Goal: Task Accomplishment & Management: Use online tool/utility

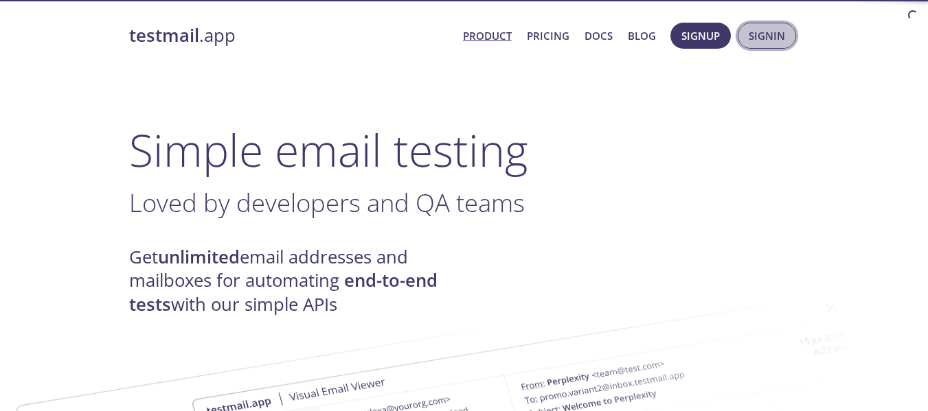
click at [773, 31] on span "Signin" at bounding box center [767, 36] width 36 height 18
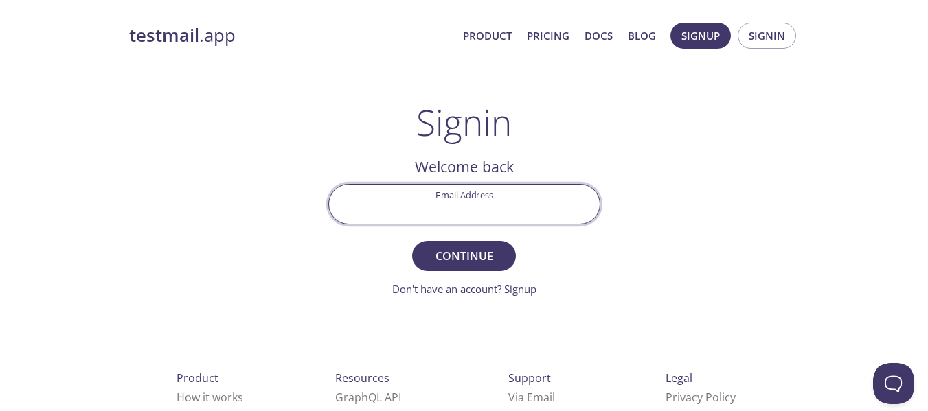
click at [538, 199] on input "Email Address" at bounding box center [464, 204] width 271 height 39
type input "[EMAIL_ADDRESS][DOMAIN_NAME]"
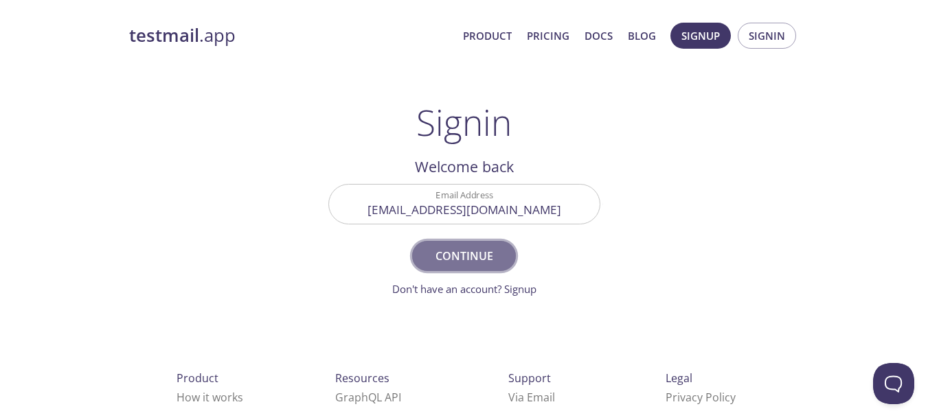
click at [487, 258] on span "Continue" at bounding box center [463, 256] width 73 height 19
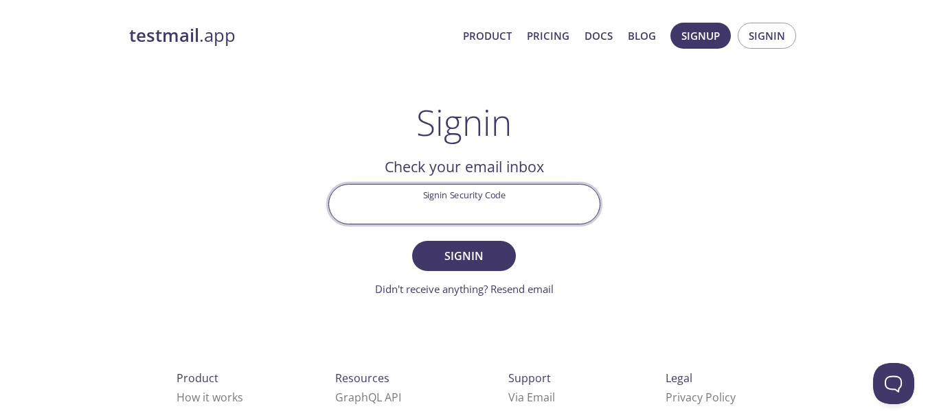
click at [470, 205] on input "Signin Security Code" at bounding box center [464, 204] width 271 height 39
paste input "CU1DZRP"
type input "CU1DZRP"
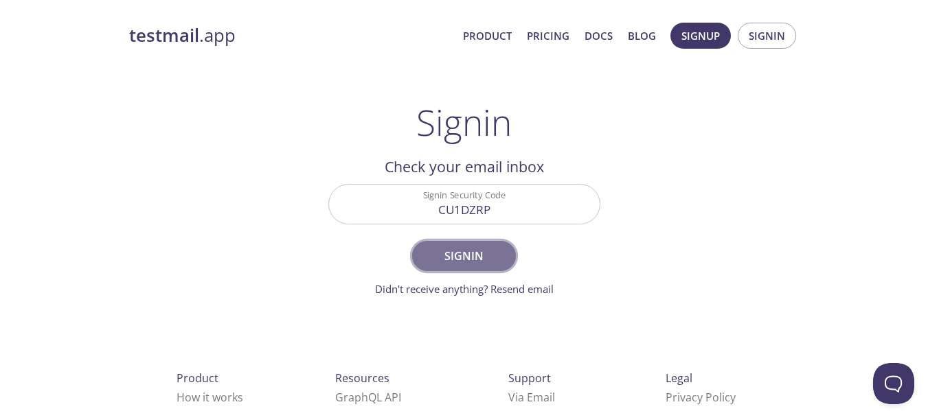
click at [474, 262] on span "Signin" at bounding box center [463, 256] width 73 height 19
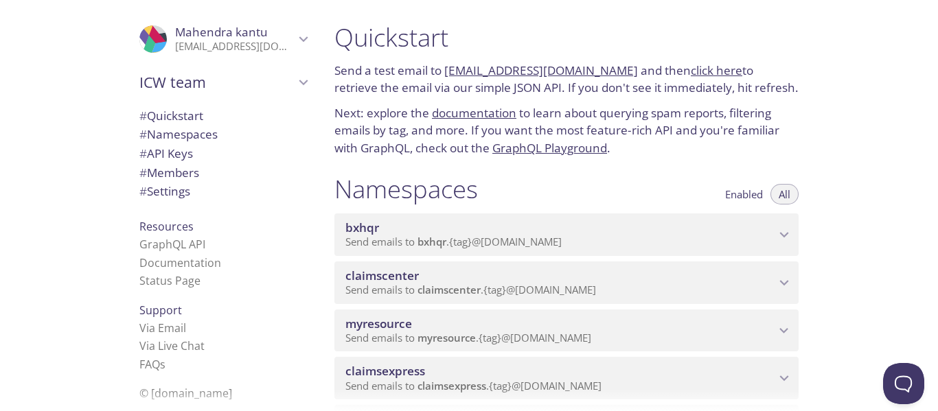
click at [779, 337] on icon "myresource namespace" at bounding box center [784, 331] width 18 height 18
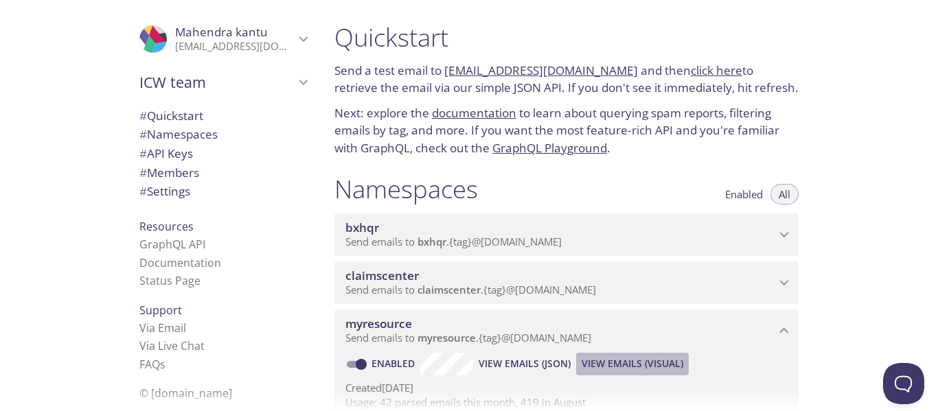
drag, startPoint x: 642, startPoint y: 356, endPoint x: 644, endPoint y: 364, distance: 7.8
click at [644, 364] on span "View Emails (Visual)" at bounding box center [633, 364] width 102 height 16
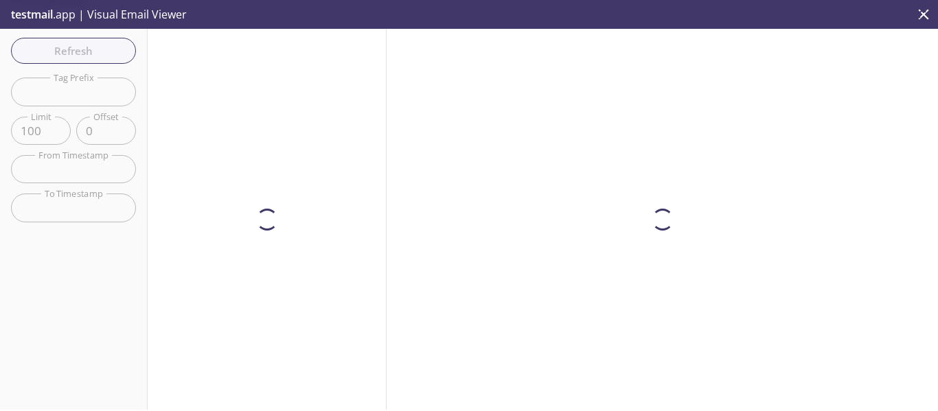
click at [644, 364] on div at bounding box center [662, 219] width 551 height 381
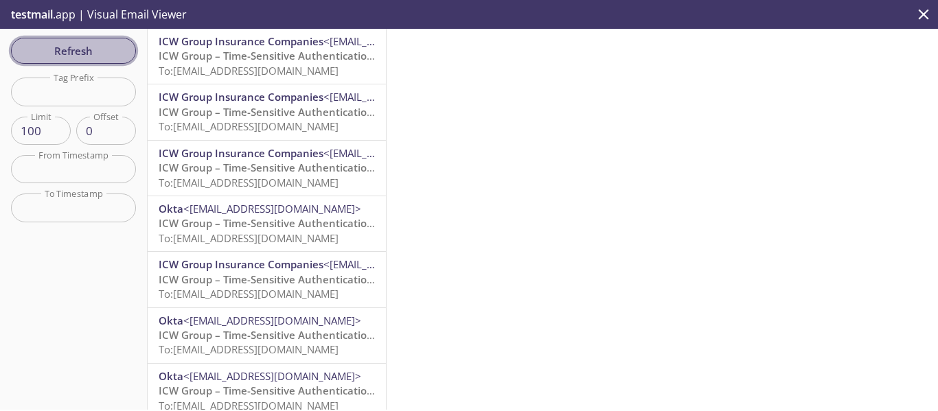
click at [103, 46] on span "Refresh" at bounding box center [73, 51] width 103 height 18
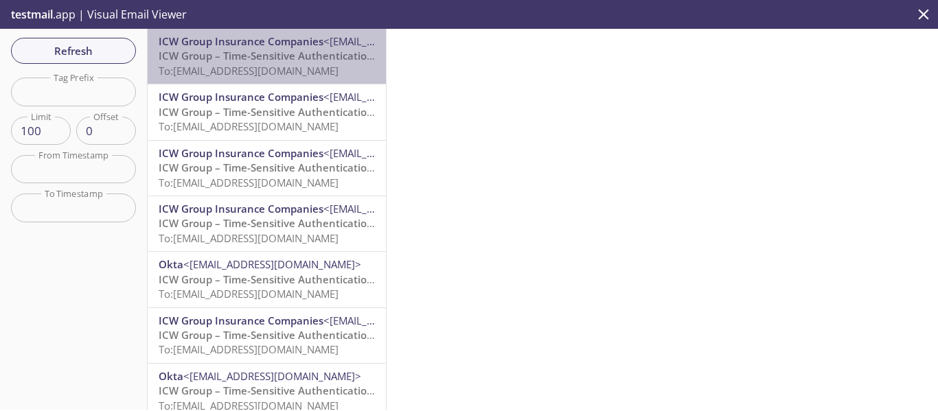
click at [312, 49] on span "ICW Group – Time-Sensitive Authentication Code" at bounding box center [280, 56] width 243 height 14
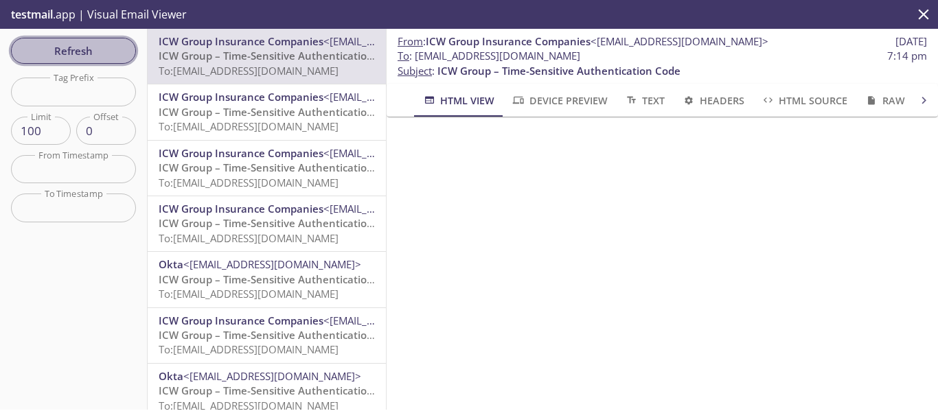
click at [96, 58] on span "Refresh" at bounding box center [73, 51] width 103 height 18
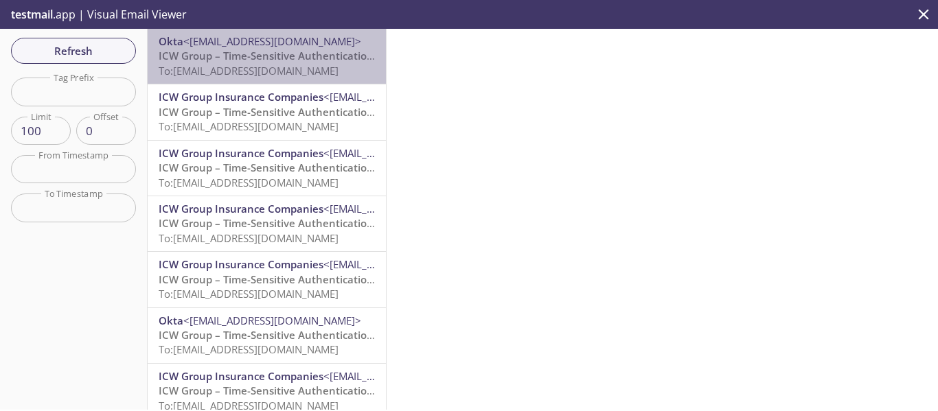
click at [323, 50] on span "ICW Group – Time-Sensitive Authentication Code" at bounding box center [280, 56] width 243 height 14
